Goal: Transaction & Acquisition: Book appointment/travel/reservation

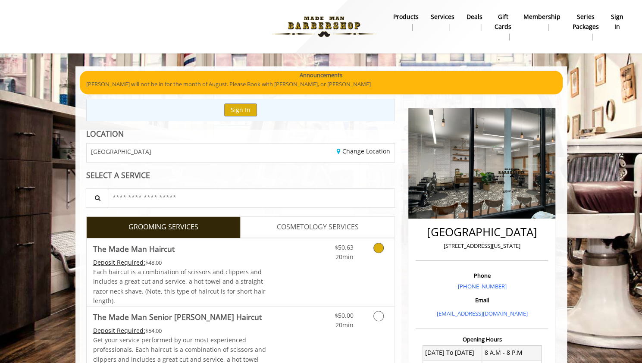
click at [374, 246] on icon "Grooming services" at bounding box center [378, 248] width 10 height 10
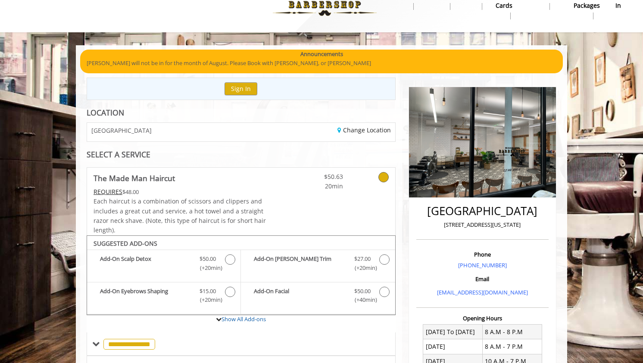
scroll to position [241, 0]
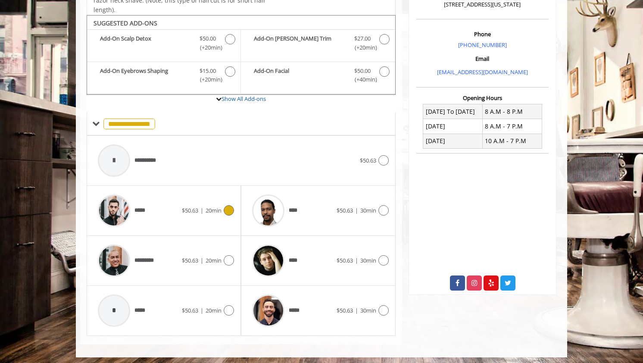
click at [220, 201] on div "***** $50.63 | 20min" at bounding box center [164, 210] width 141 height 41
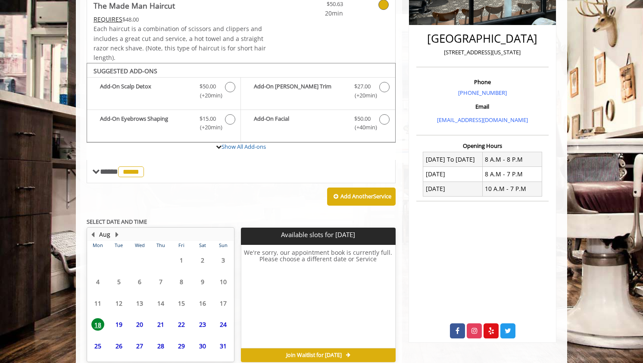
scroll to position [233, 0]
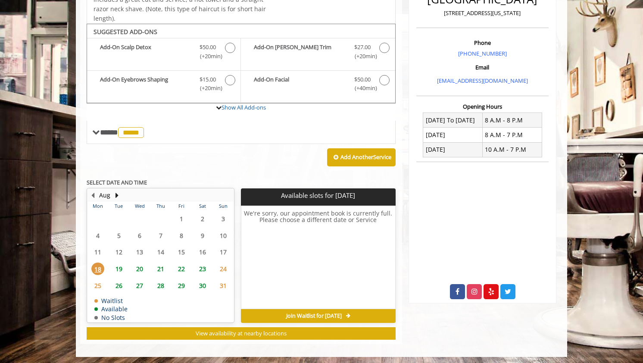
click at [121, 265] on span "19" at bounding box center [119, 269] width 13 height 13
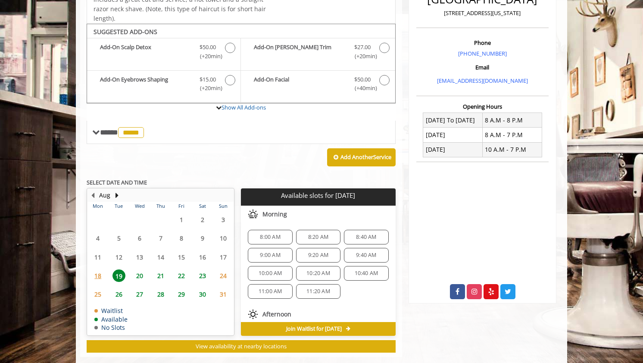
scroll to position [246, 0]
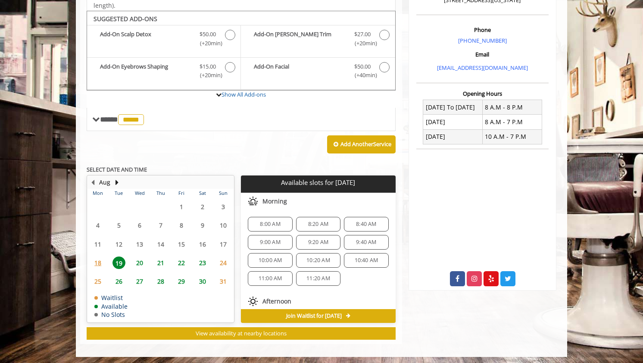
click at [269, 260] on span "10:00 AM" at bounding box center [271, 260] width 24 height 7
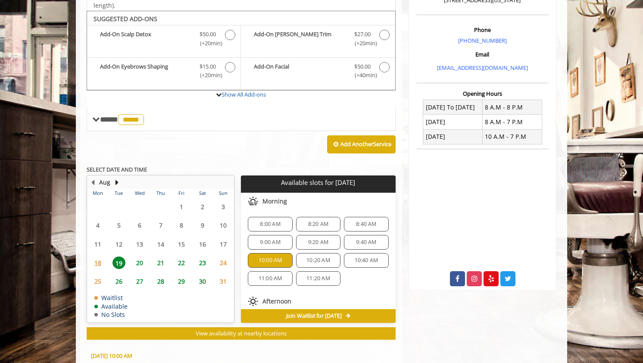
scroll to position [401, 0]
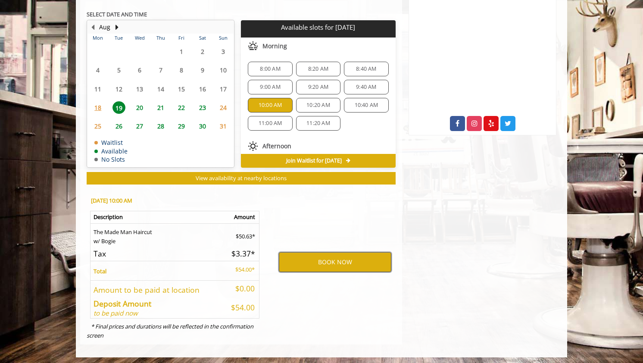
click at [324, 265] on button "BOOK NOW" at bounding box center [335, 262] width 113 height 20
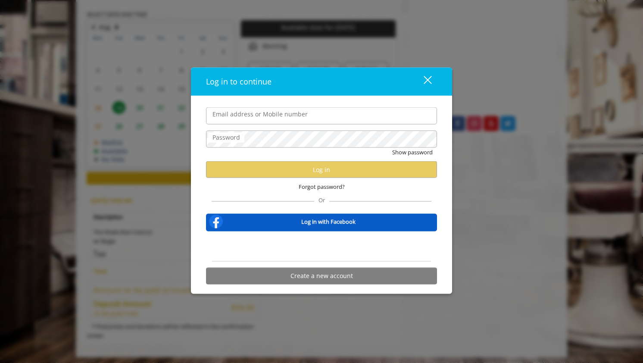
type input "**********"
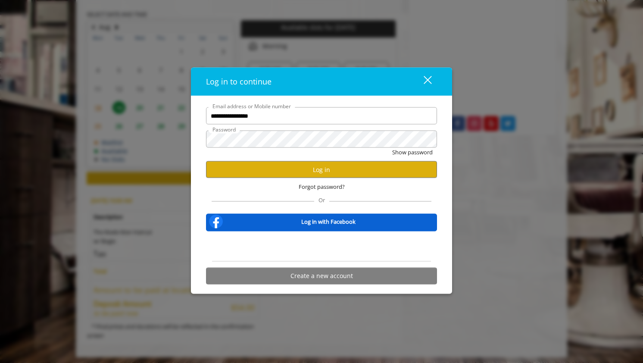
scroll to position [0, 0]
click at [306, 173] on button "Log in" at bounding box center [321, 169] width 231 height 17
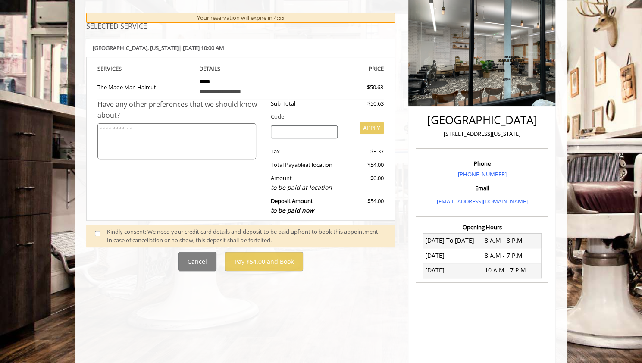
scroll to position [121, 0]
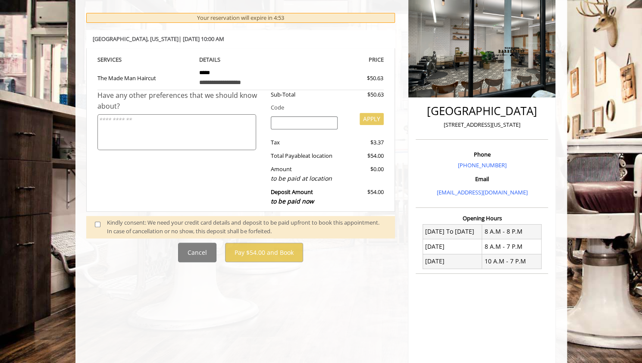
click at [101, 222] on span at bounding box center [100, 227] width 25 height 18
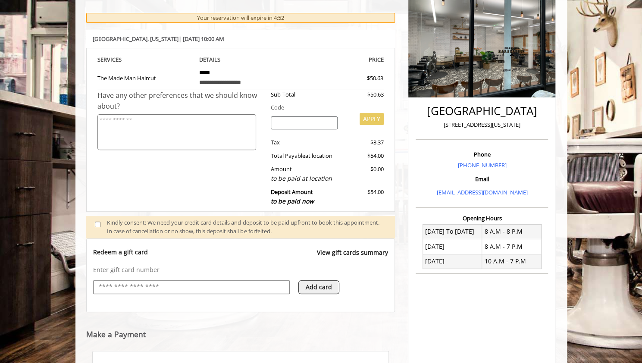
scroll to position [194, 0]
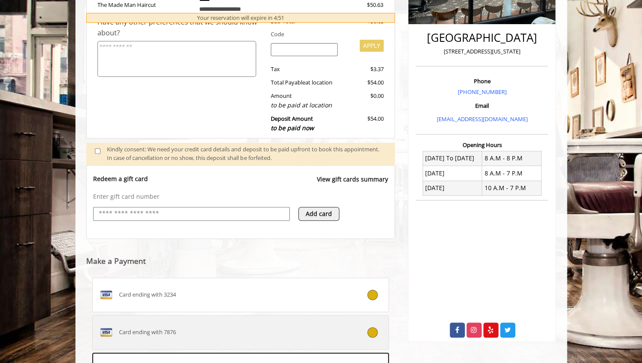
click at [307, 319] on label "Card ending with 7876" at bounding box center [240, 332] width 297 height 34
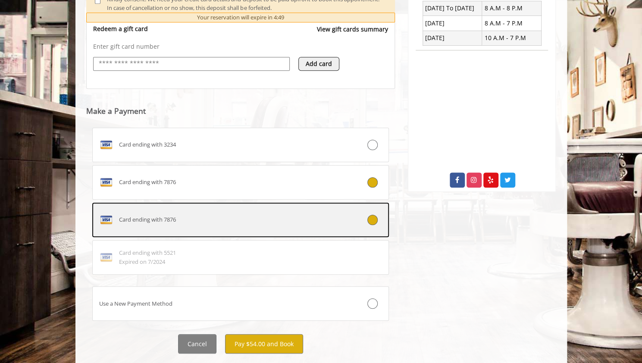
click at [264, 214] on div "Card ending with 7876" at bounding box center [216, 220] width 247 height 14
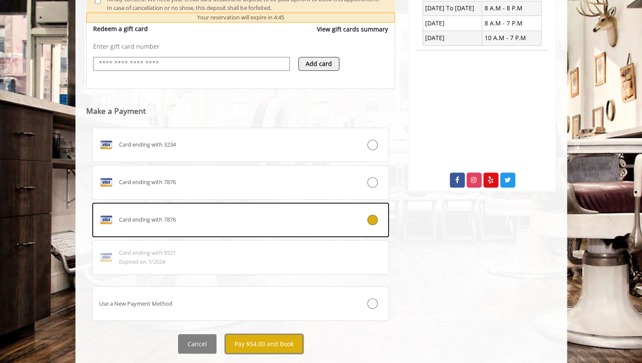
click at [269, 342] on button "Pay $54.00 and Book" at bounding box center [264, 343] width 78 height 19
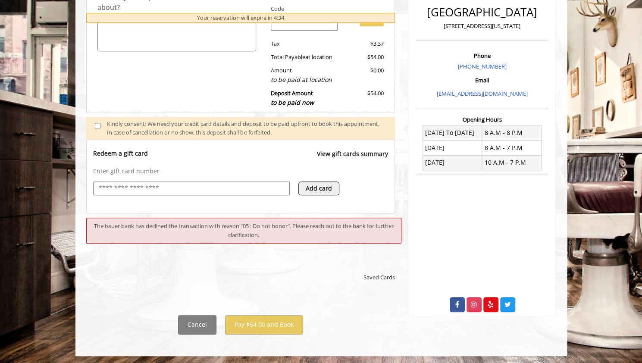
scroll to position [265, 0]
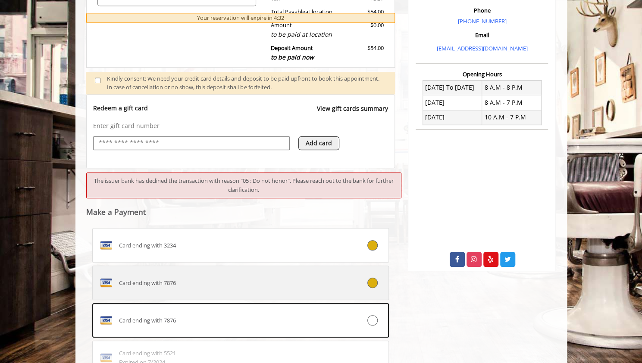
click at [279, 278] on div "Card ending with 7876" at bounding box center [216, 283] width 247 height 14
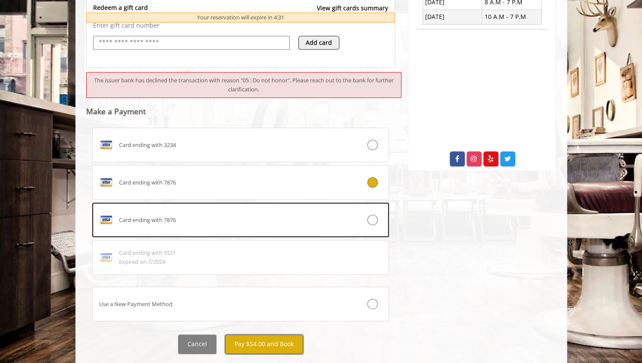
click at [261, 342] on button "Pay $54.00 and Book" at bounding box center [264, 344] width 78 height 19
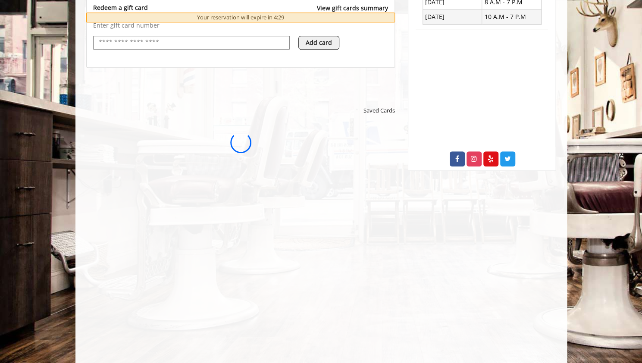
scroll to position [0, 0]
